Goal: Obtain resource: Obtain resource

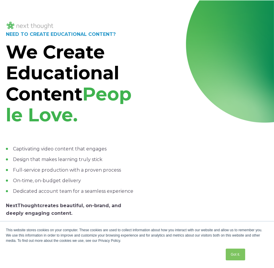
drag, startPoint x: 147, startPoint y: 54, endPoint x: 150, endPoint y: 52, distance: 4.0
click at [149, 52] on div at bounding box center [204, 135] width 127 height 229
